Goal: Transaction & Acquisition: Purchase product/service

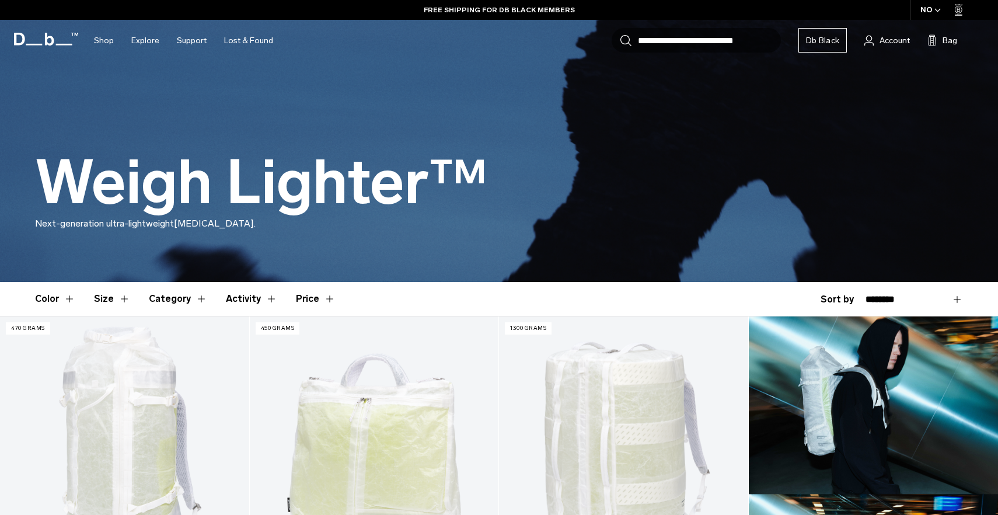
scroll to position [117, 0]
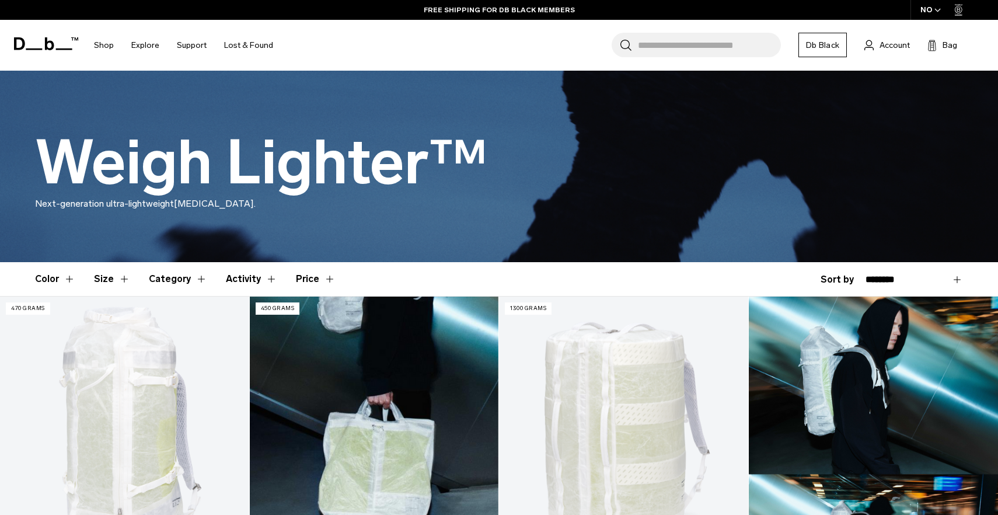
click at [385, 383] on link "Weigh Lighter Helmet Bag 32L" at bounding box center [374, 435] width 249 height 277
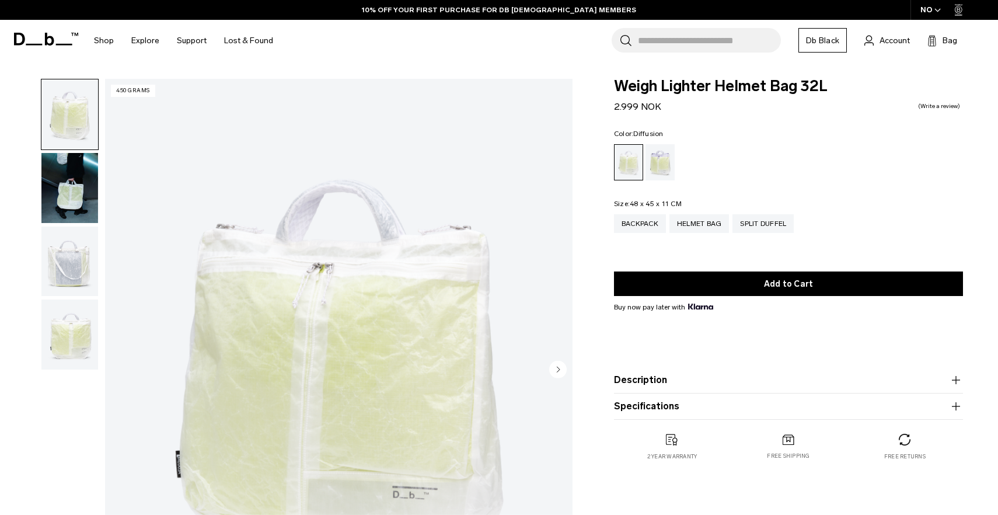
click at [659, 128] on form "Weigh Lighter Helmet Bag 32L 2.999 NOK 0.0 star rating Write a review Color: Di…" at bounding box center [788, 249] width 349 height 341
click at [667, 131] on fieldset "Color: Diffusion Out of stock" at bounding box center [788, 155] width 349 height 50
click at [657, 131] on span "Diffusion" at bounding box center [649, 134] width 30 height 8
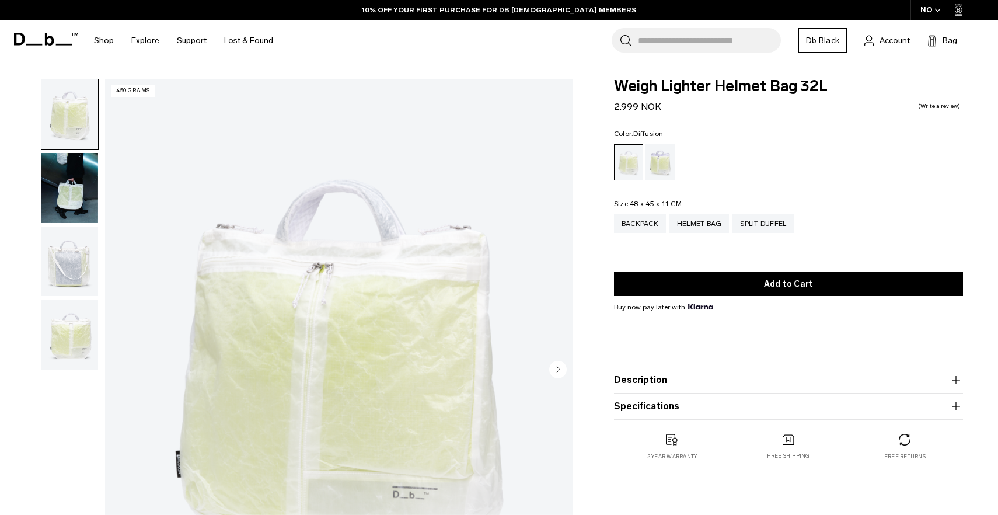
click at [657, 131] on span "Diffusion" at bounding box center [649, 134] width 30 height 8
copy span "Diffusion"
